Goal: Task Accomplishment & Management: Complete application form

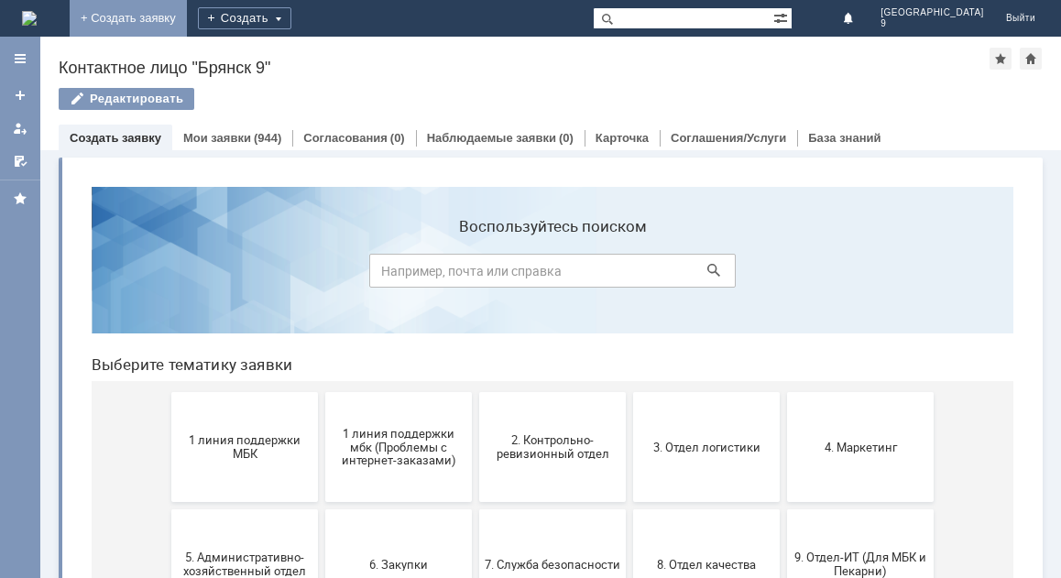
click at [187, 9] on link "+ Создать заявку" at bounding box center [128, 18] width 117 height 37
click at [240, 434] on span "1 линия поддержки МБК" at bounding box center [245, 446] width 136 height 27
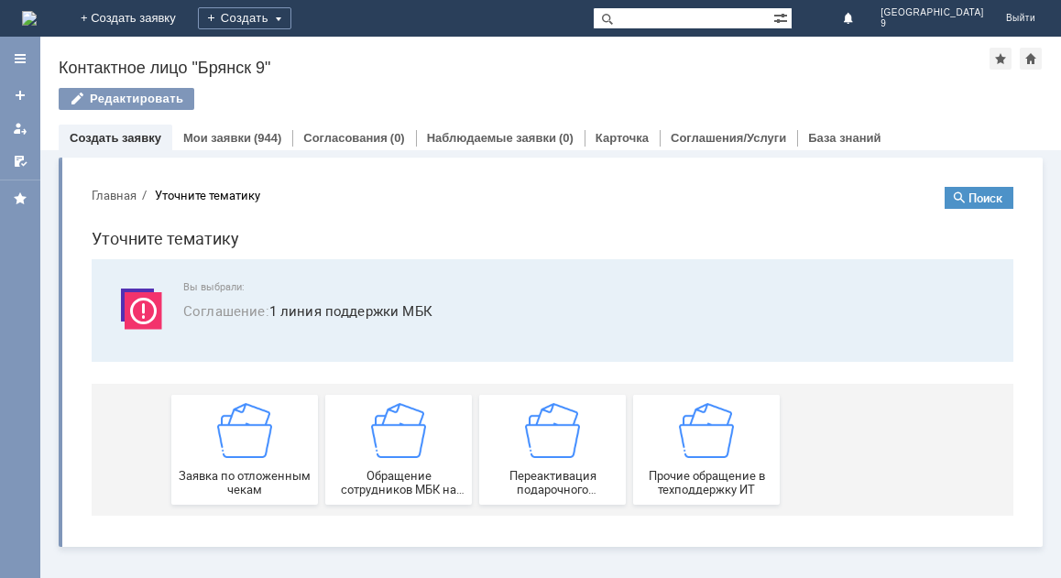
click at [240, 434] on img at bounding box center [244, 430] width 55 height 55
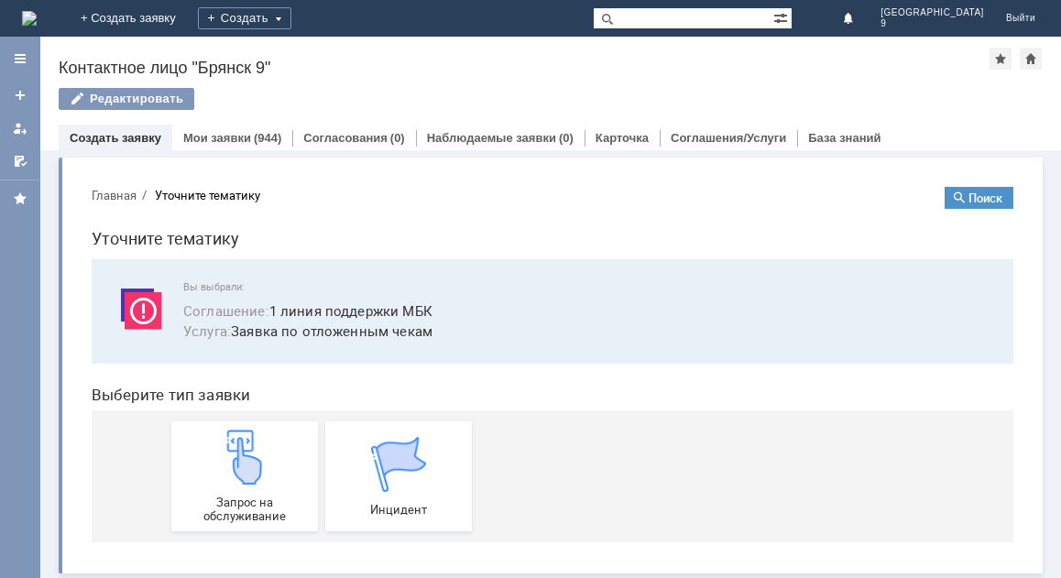
click at [240, 434] on img at bounding box center [244, 457] width 55 height 55
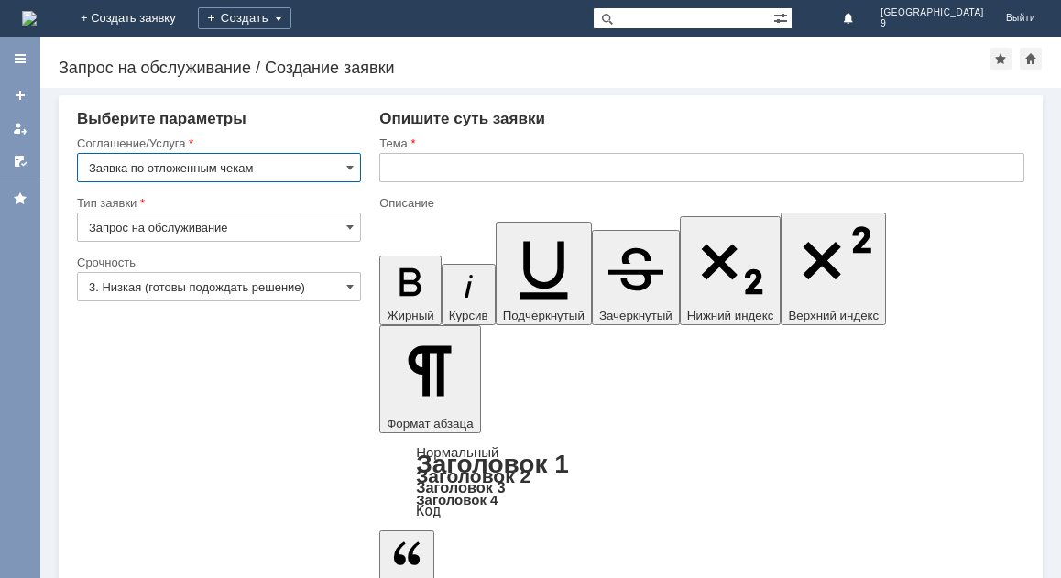
click at [403, 170] on input "text" at bounding box center [701, 167] width 645 height 29
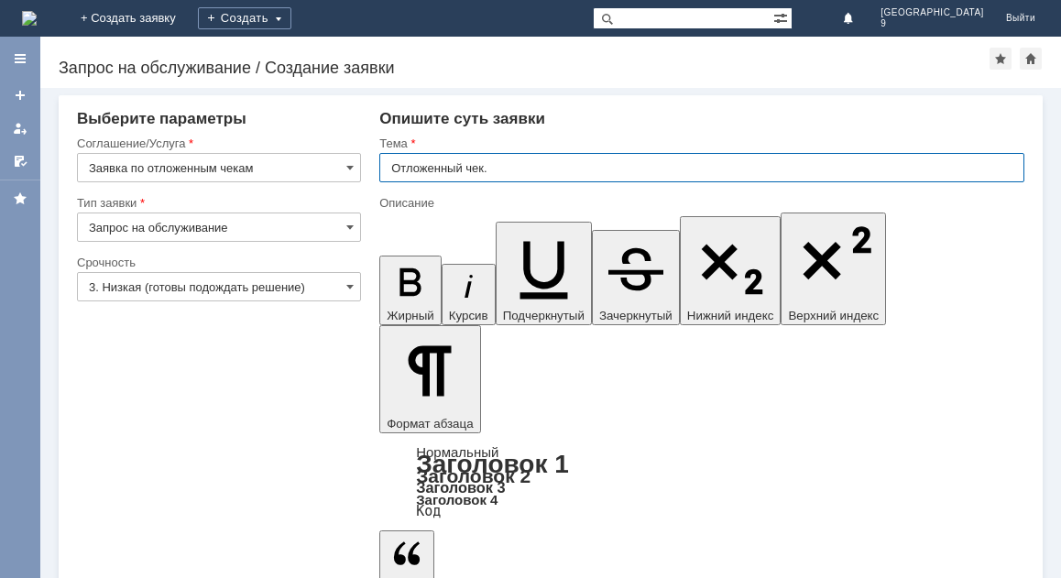
type input "Отложенный чек."
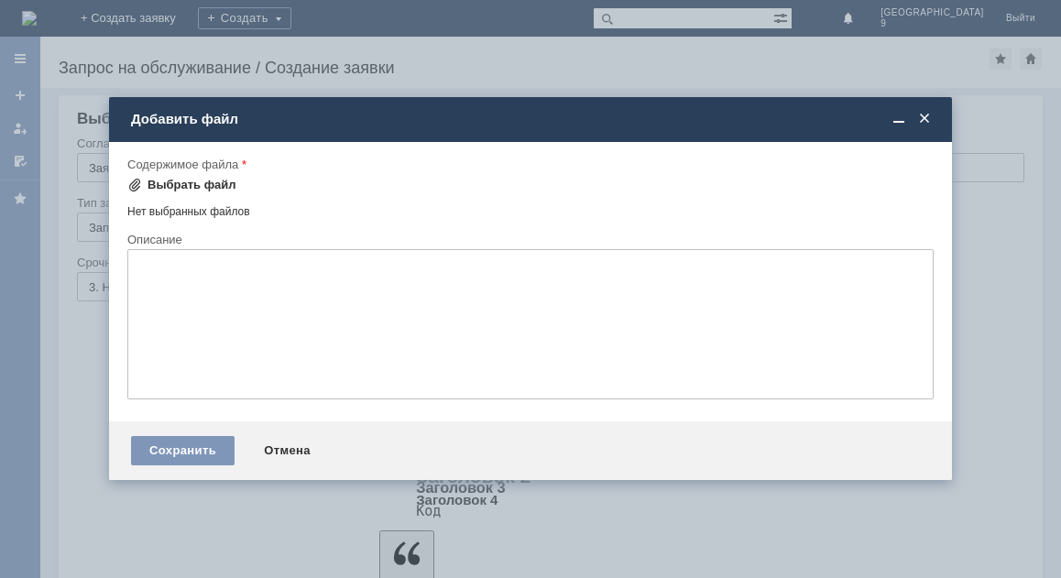
click at [158, 185] on div "Выбрать файл" at bounding box center [191, 185] width 89 height 15
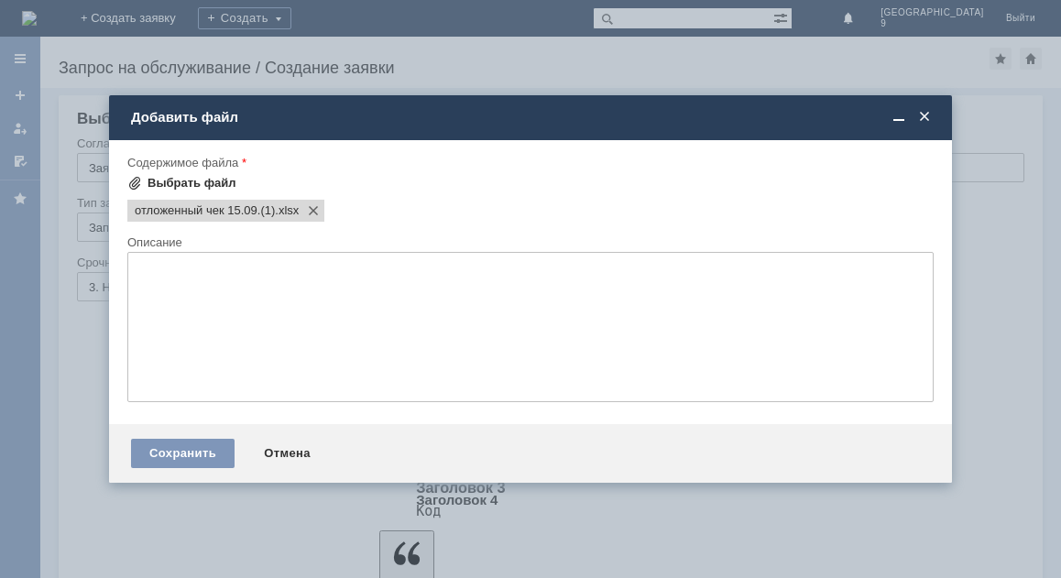
click at [176, 187] on div "Выбрать файл" at bounding box center [191, 183] width 89 height 15
click at [157, 184] on div "Выбрать файл" at bounding box center [191, 183] width 89 height 15
click at [156, 179] on div "Выбрать файл" at bounding box center [191, 183] width 89 height 15
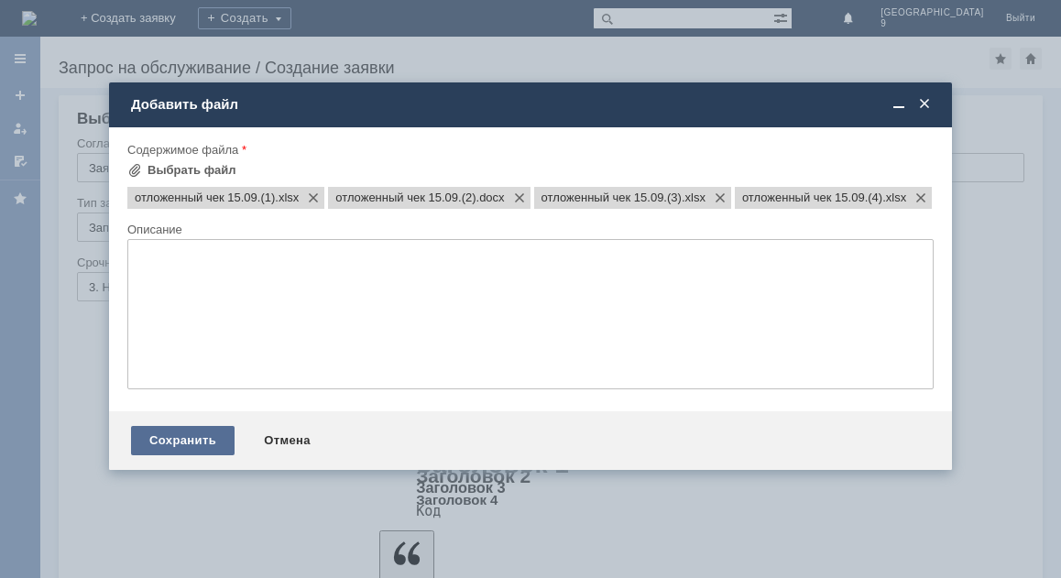
click at [213, 455] on div "Сохранить" at bounding box center [183, 440] width 104 height 29
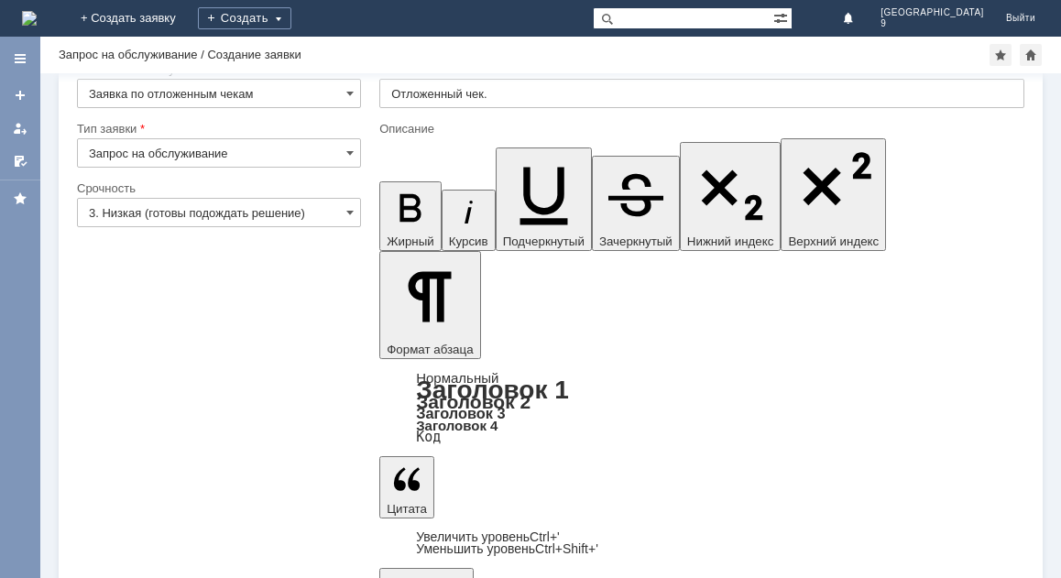
scroll to position [51, 0]
